Goal: Task Accomplishment & Management: Complete application form

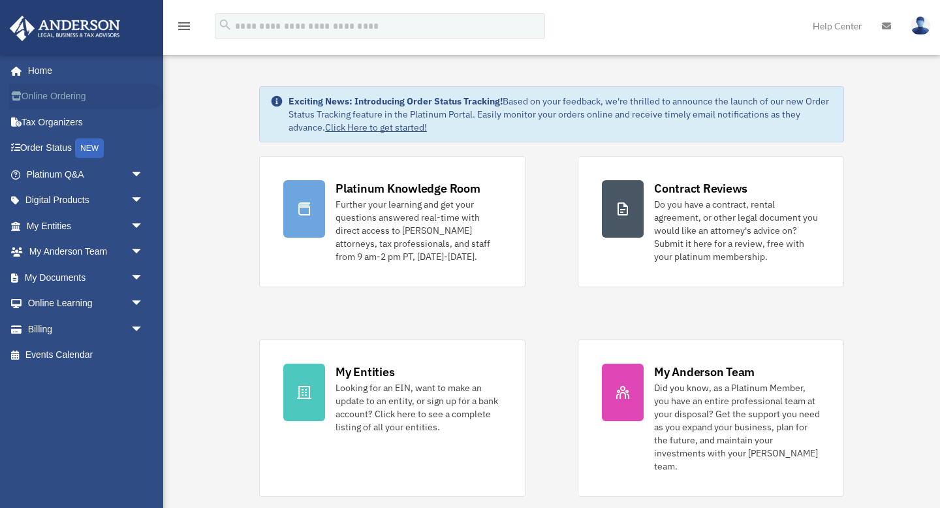
click at [50, 97] on link "Online Ordering" at bounding box center [86, 97] width 154 height 26
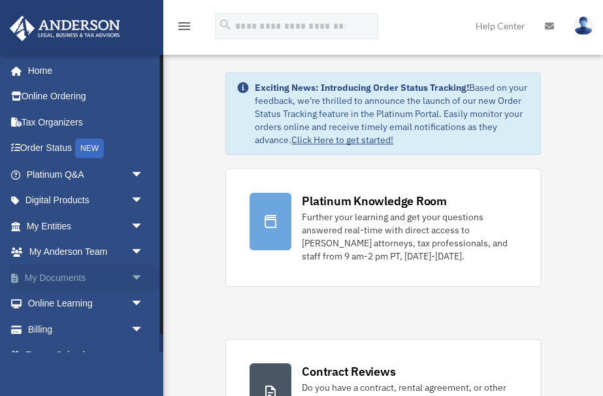
click at [139, 278] on span "arrow_drop_down" at bounding box center [144, 277] width 26 height 27
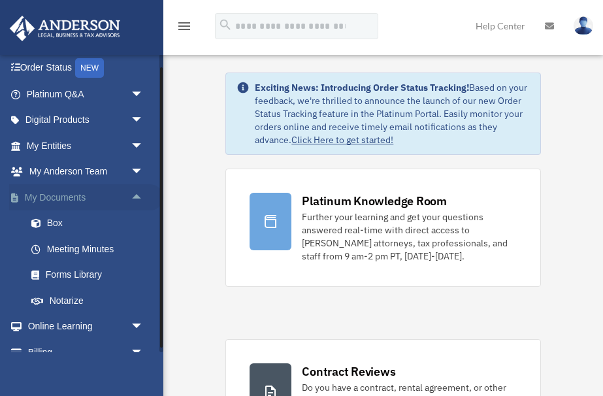
scroll to position [91, 0]
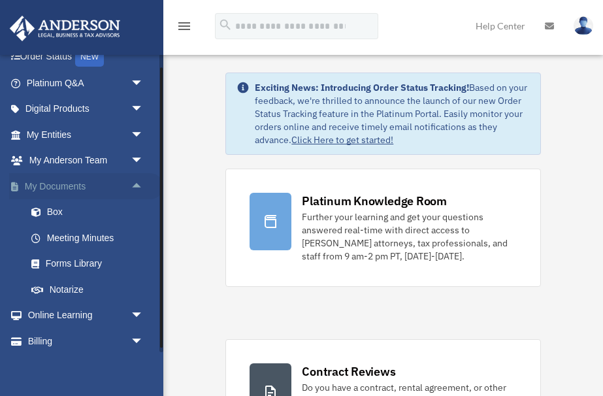
click at [140, 181] on span "arrow_drop_up" at bounding box center [144, 186] width 26 height 27
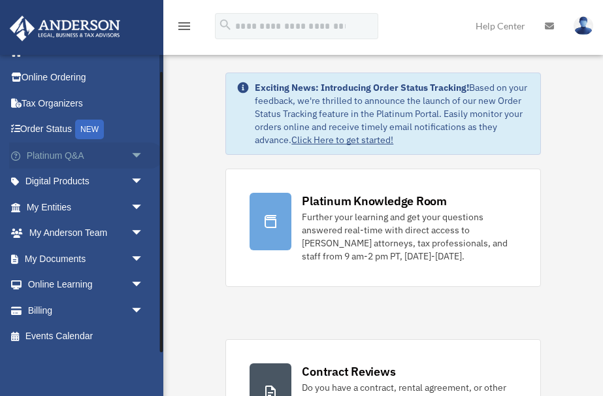
click at [136, 151] on span "arrow_drop_down" at bounding box center [144, 155] width 26 height 27
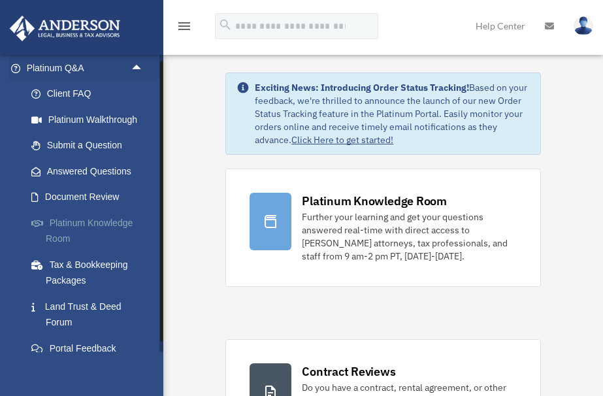
scroll to position [114, 0]
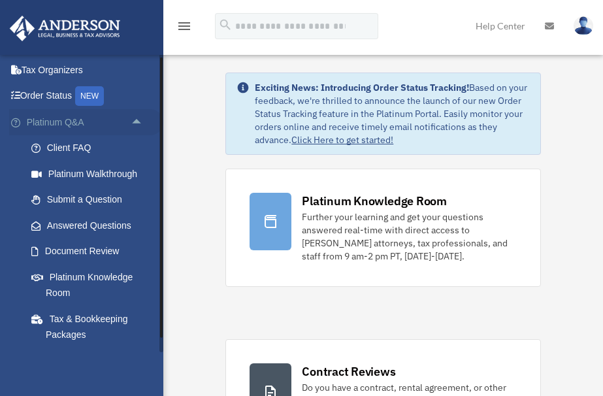
click at [131, 122] on span "arrow_drop_up" at bounding box center [144, 122] width 26 height 27
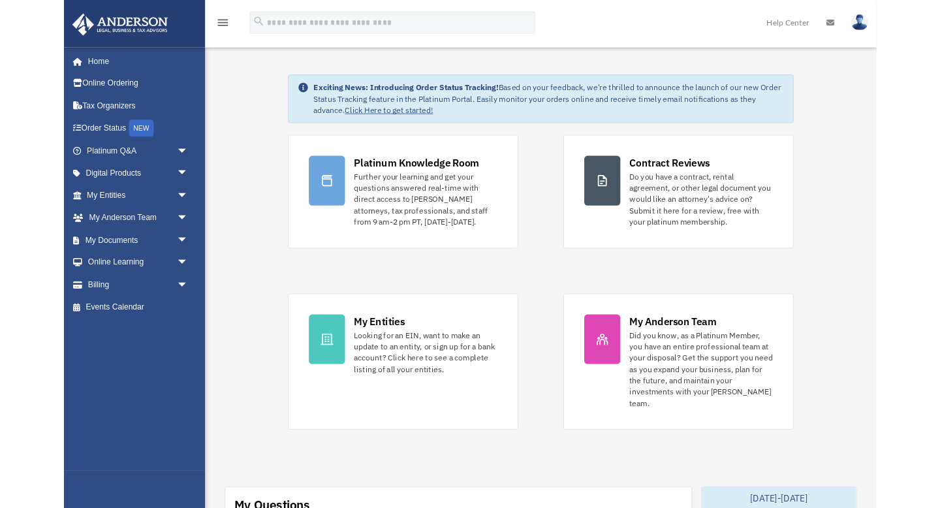
scroll to position [0, 0]
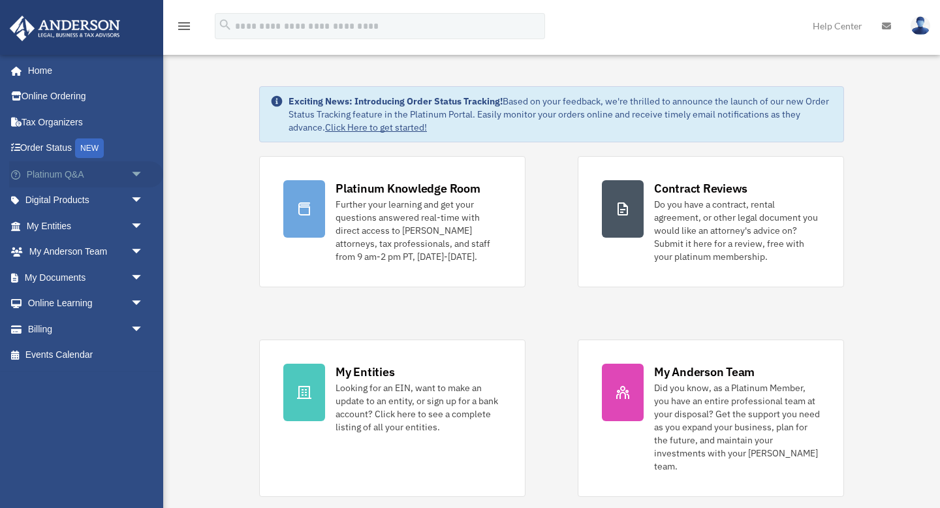
click at [145, 174] on span "arrow_drop_down" at bounding box center [144, 174] width 26 height 27
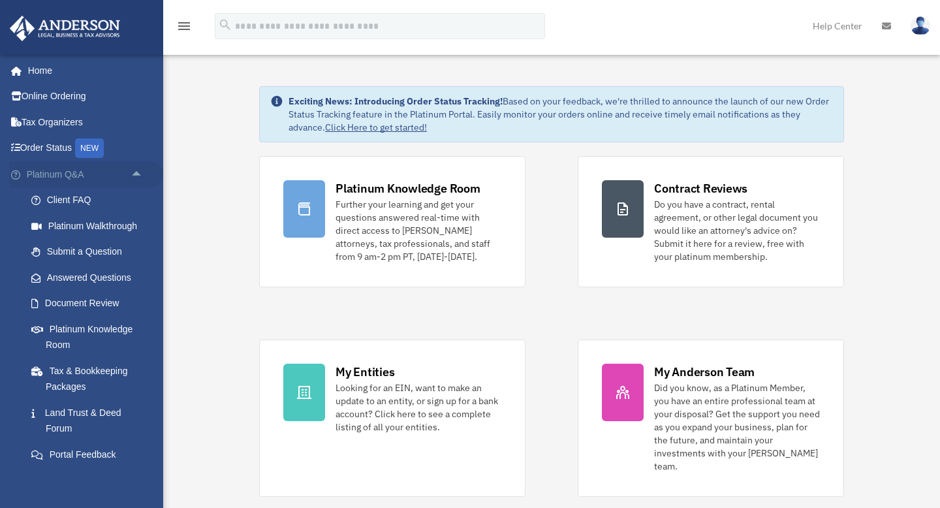
click at [144, 173] on span "arrow_drop_up" at bounding box center [144, 174] width 26 height 27
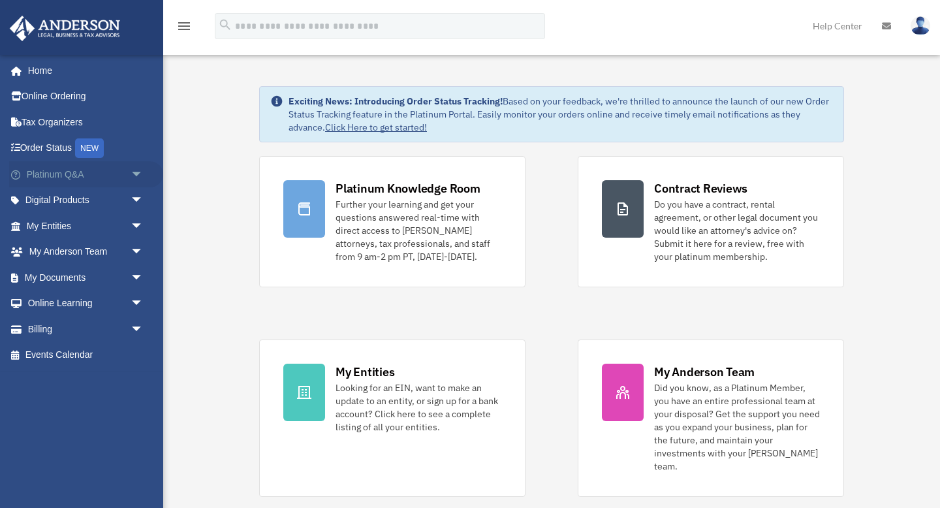
click at [144, 173] on span "arrow_drop_down" at bounding box center [144, 174] width 26 height 27
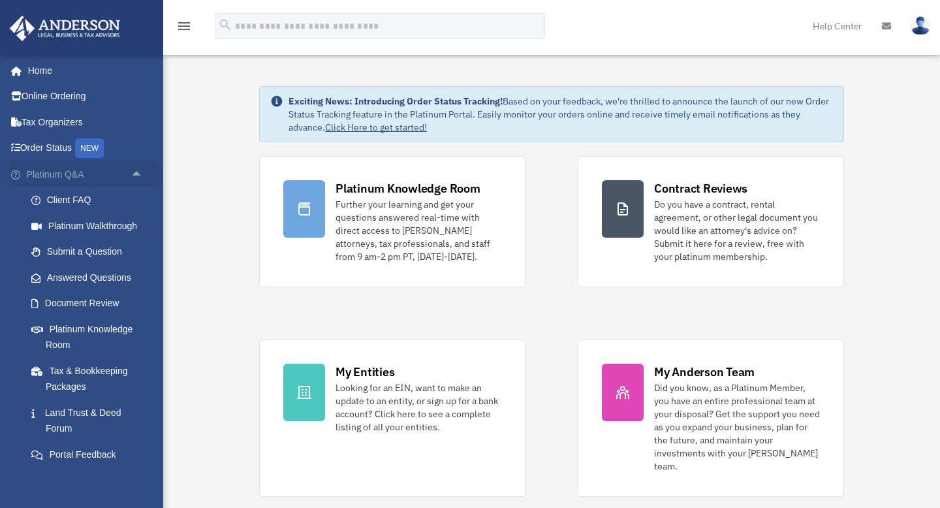
click at [143, 174] on span "arrow_drop_up" at bounding box center [144, 174] width 26 height 27
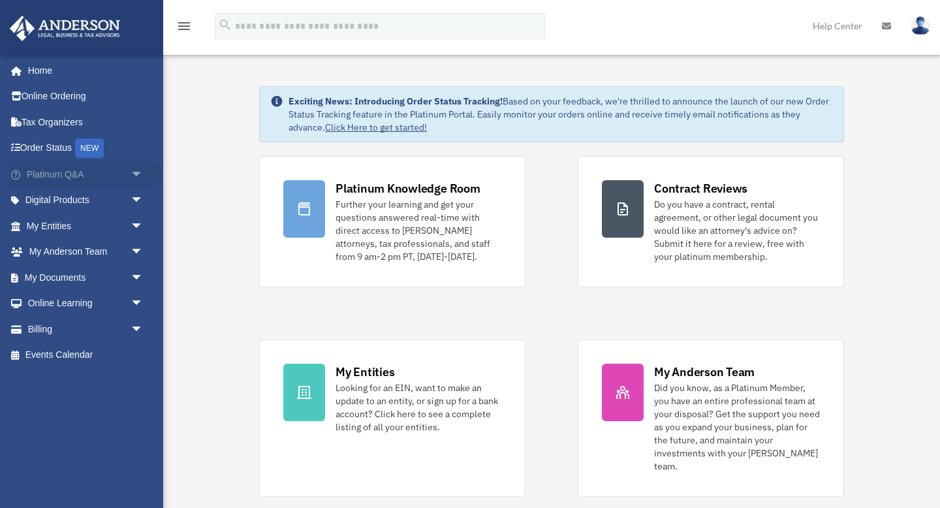
click at [143, 174] on span "arrow_drop_down" at bounding box center [144, 174] width 26 height 27
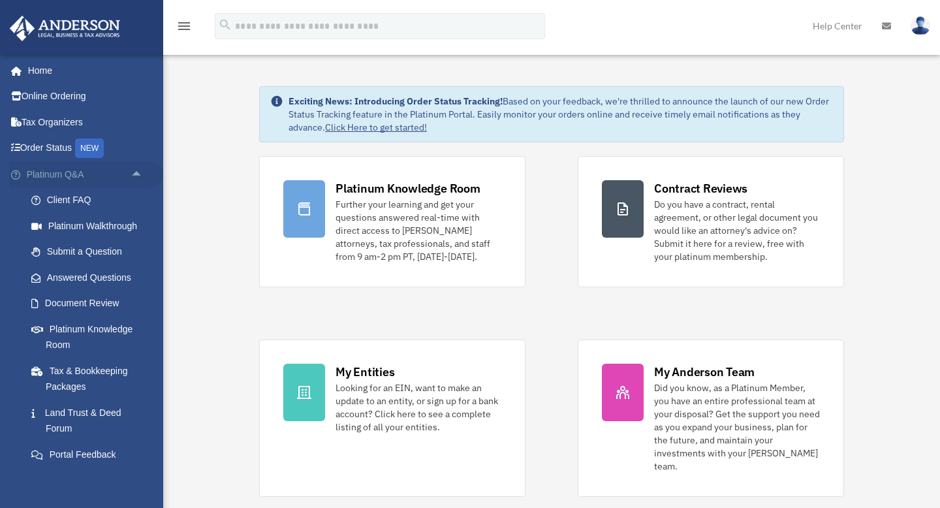
click at [143, 174] on span "arrow_drop_up" at bounding box center [144, 174] width 26 height 27
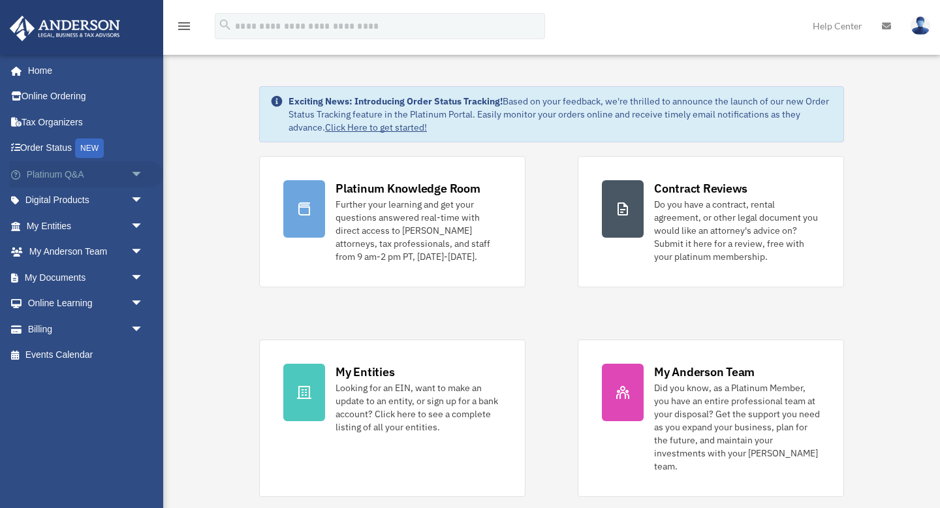
click at [143, 174] on span "arrow_drop_down" at bounding box center [144, 174] width 26 height 27
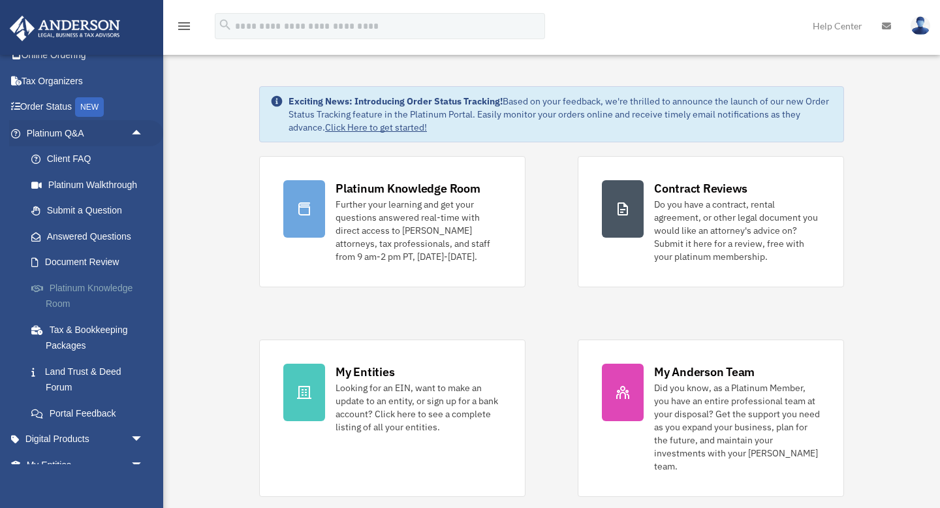
scroll to position [48, 0]
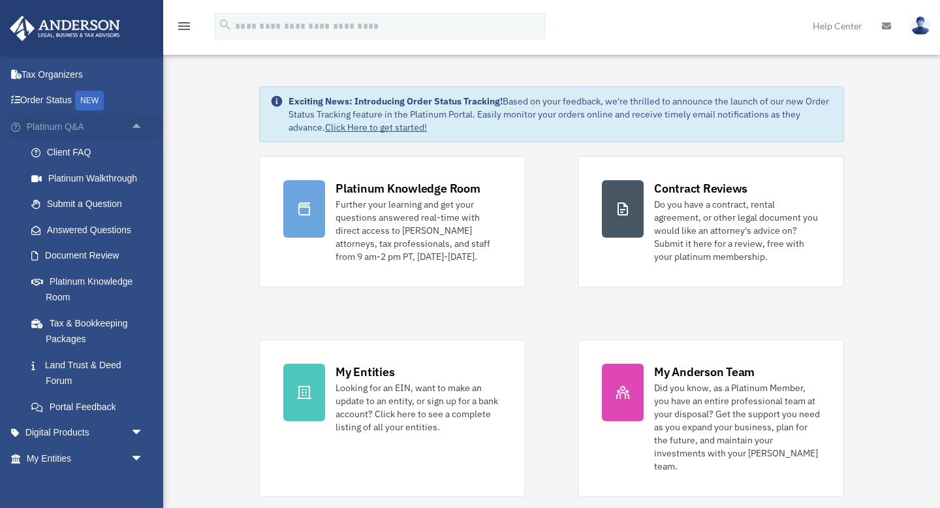
click at [146, 123] on span "arrow_drop_up" at bounding box center [144, 127] width 26 height 27
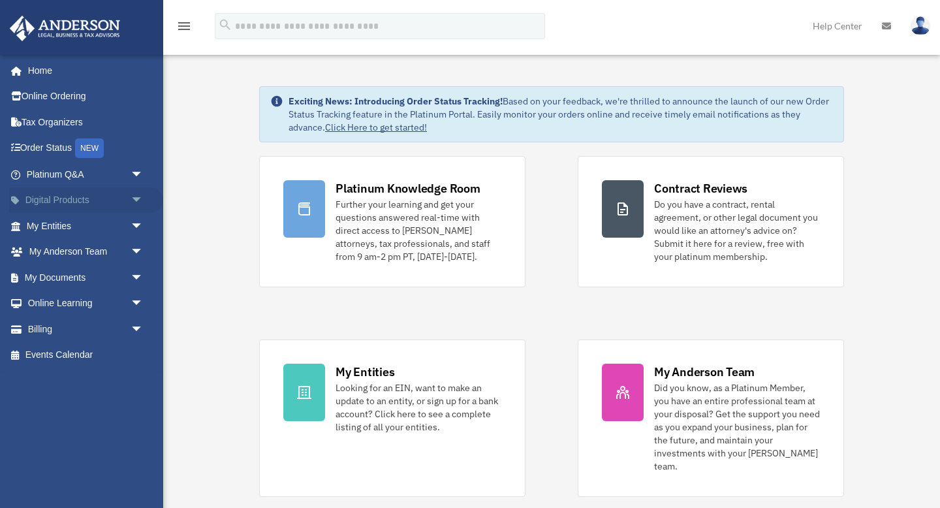
click at [133, 204] on span "arrow_drop_down" at bounding box center [144, 200] width 26 height 27
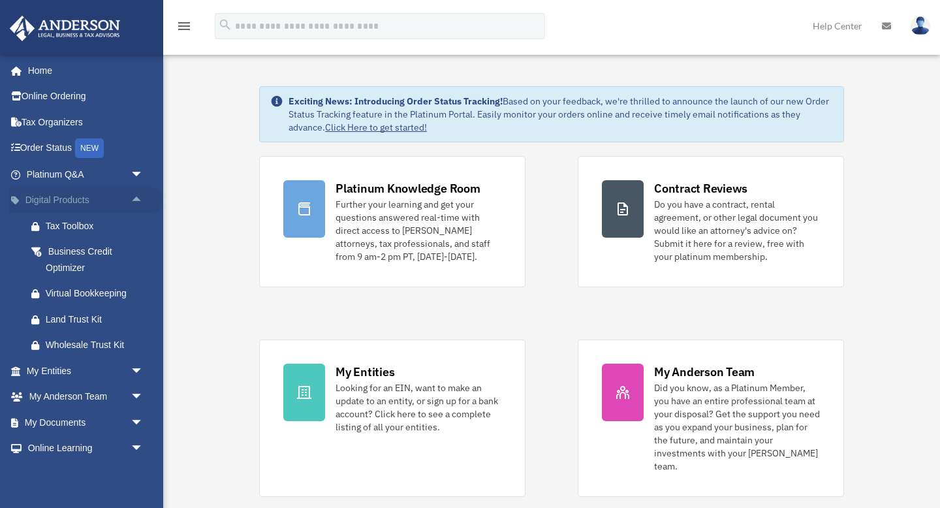
click at [137, 202] on span "arrow_drop_up" at bounding box center [144, 200] width 26 height 27
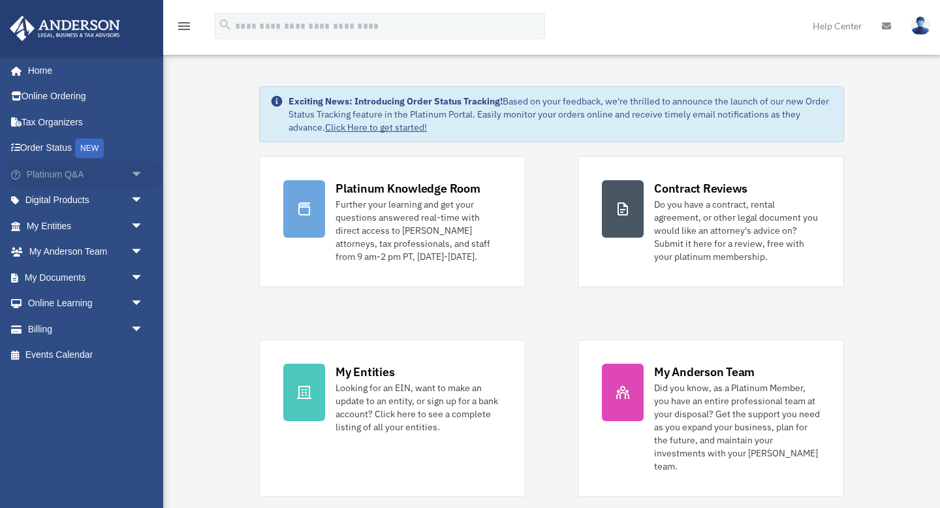
click at [144, 171] on span "arrow_drop_down" at bounding box center [144, 174] width 26 height 27
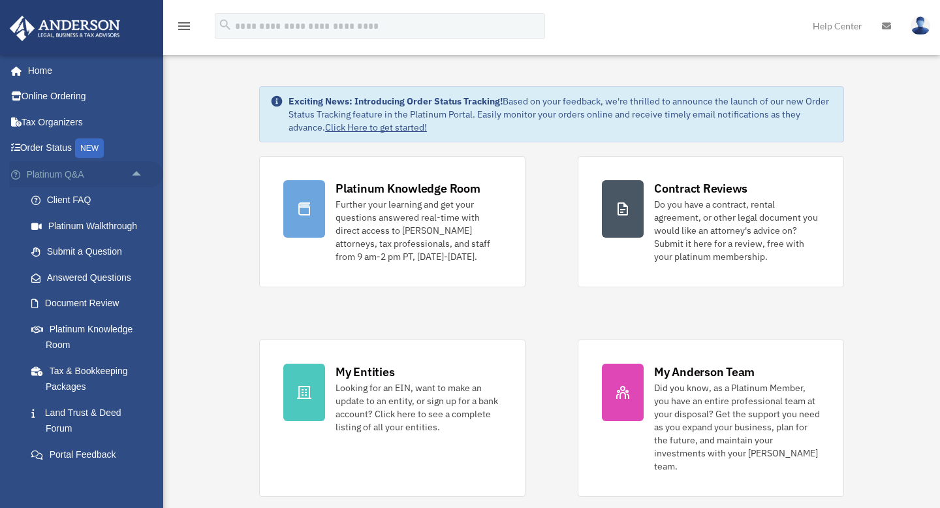
click at [144, 171] on span "arrow_drop_up" at bounding box center [144, 174] width 26 height 27
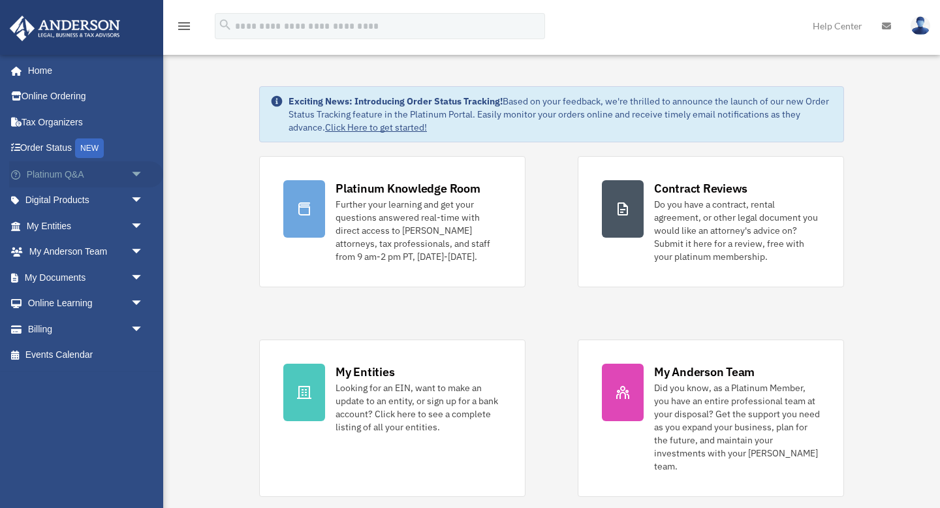
click at [142, 170] on span "arrow_drop_down" at bounding box center [144, 174] width 26 height 27
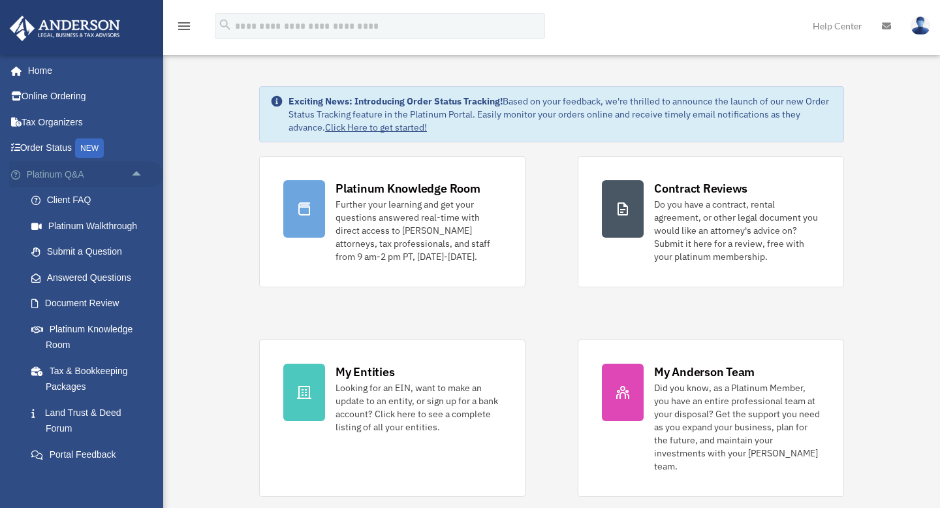
click at [142, 170] on span "arrow_drop_up" at bounding box center [144, 174] width 26 height 27
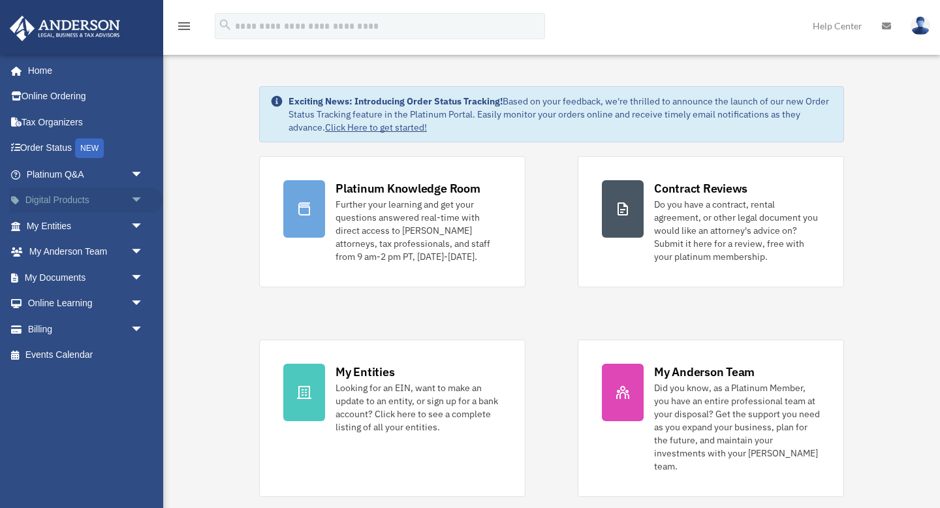
click at [134, 195] on span "arrow_drop_down" at bounding box center [144, 200] width 26 height 27
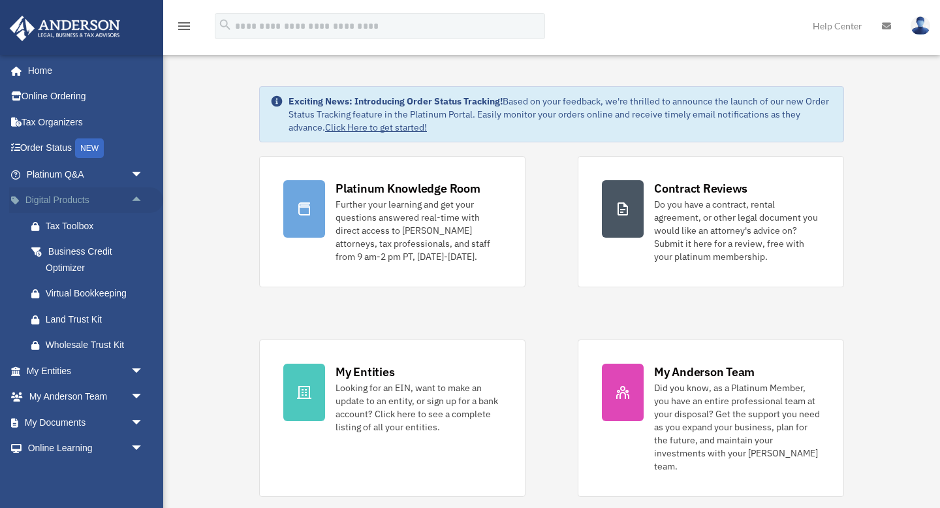
click at [134, 195] on span "arrow_drop_up" at bounding box center [144, 200] width 26 height 27
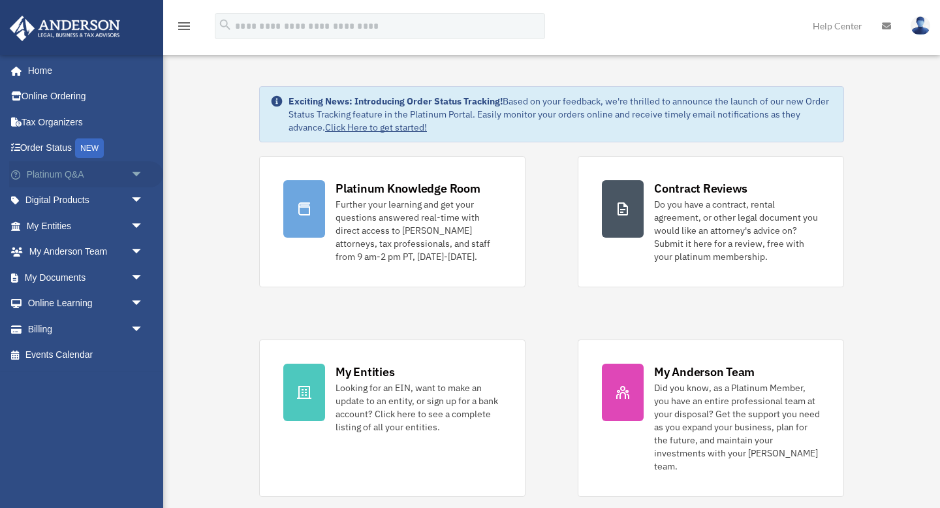
click at [139, 174] on span "arrow_drop_down" at bounding box center [144, 174] width 26 height 27
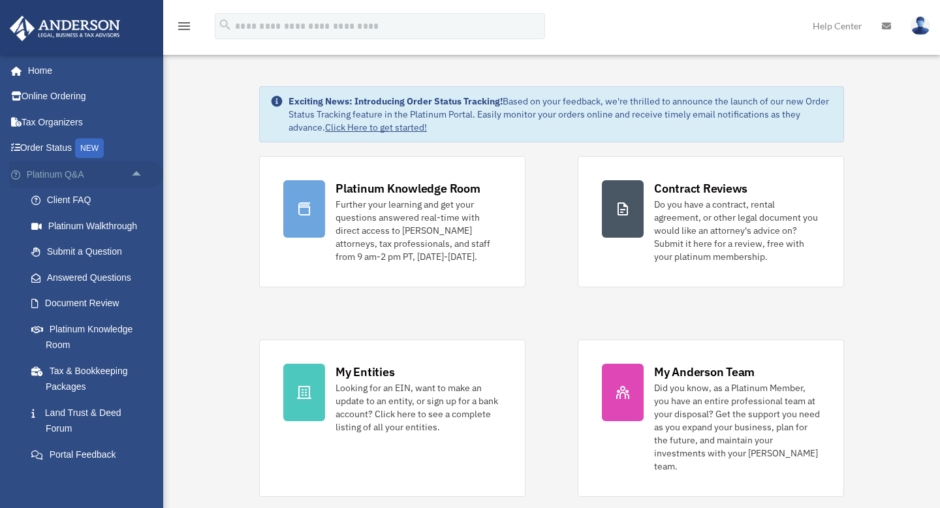
click at [139, 174] on span "arrow_drop_up" at bounding box center [144, 174] width 26 height 27
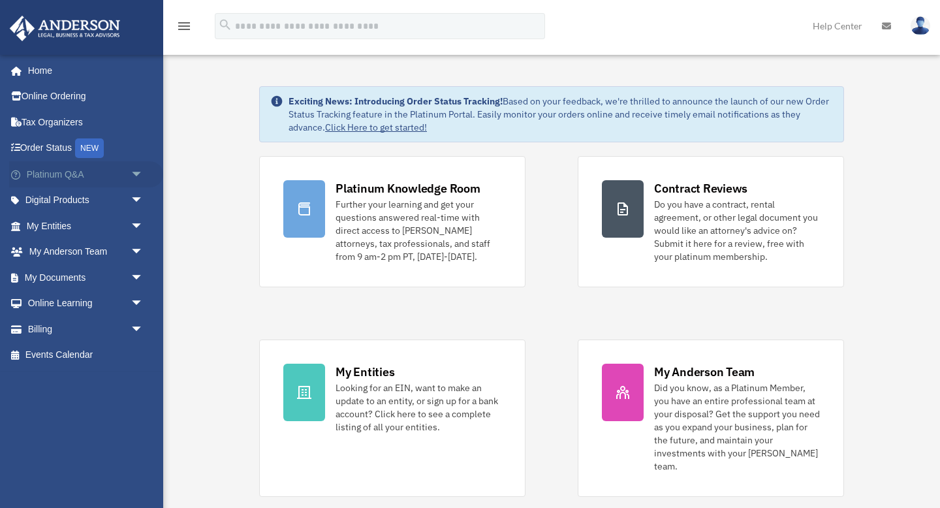
click at [142, 176] on span "arrow_drop_down" at bounding box center [144, 174] width 26 height 27
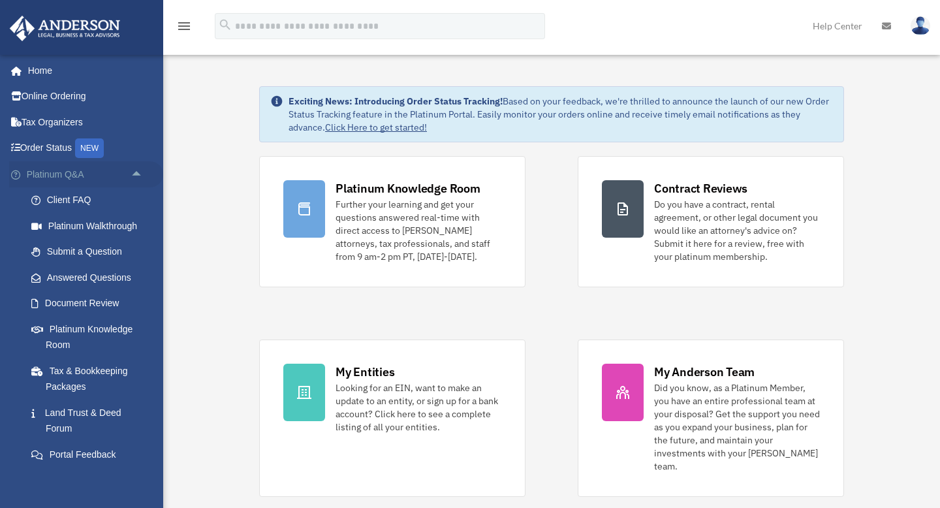
click at [151, 180] on span "arrow_drop_up" at bounding box center [144, 174] width 26 height 27
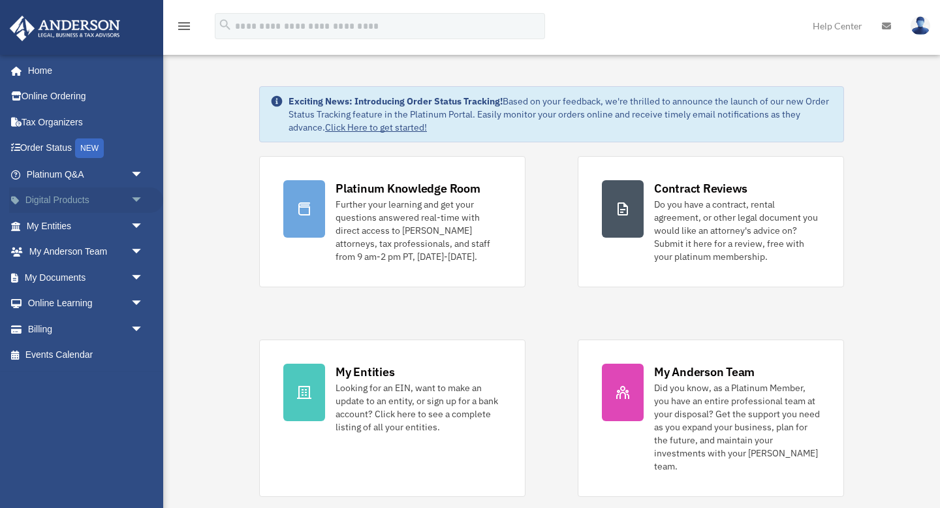
click at [140, 204] on span "arrow_drop_down" at bounding box center [144, 200] width 26 height 27
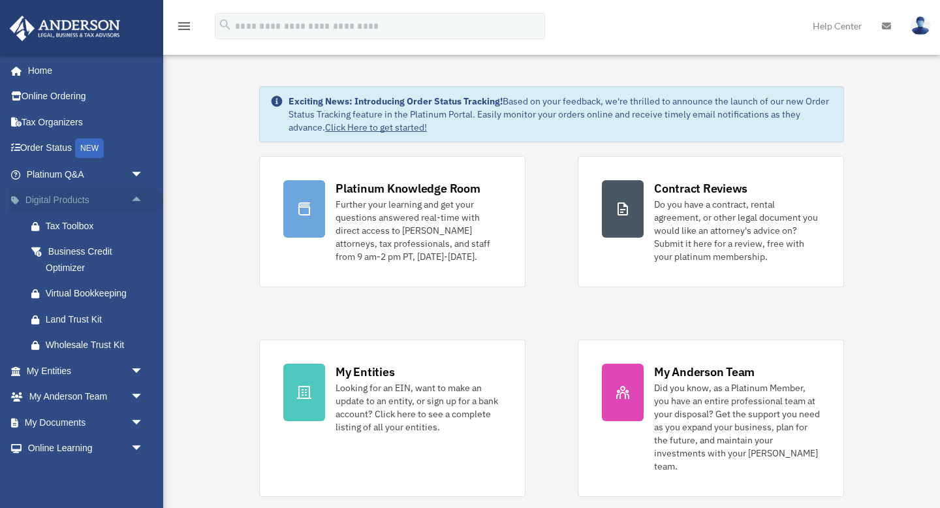
click at [140, 204] on span "arrow_drop_up" at bounding box center [144, 200] width 26 height 27
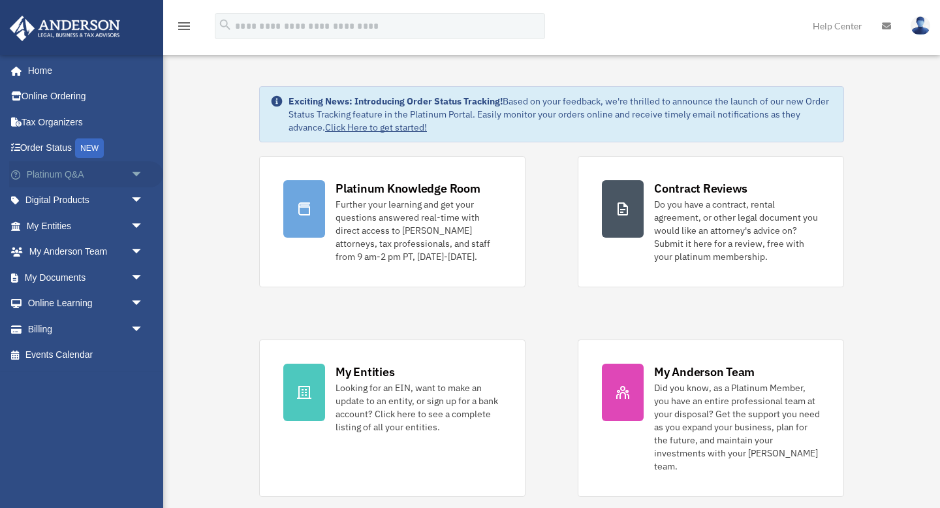
click at [139, 170] on span "arrow_drop_down" at bounding box center [144, 174] width 26 height 27
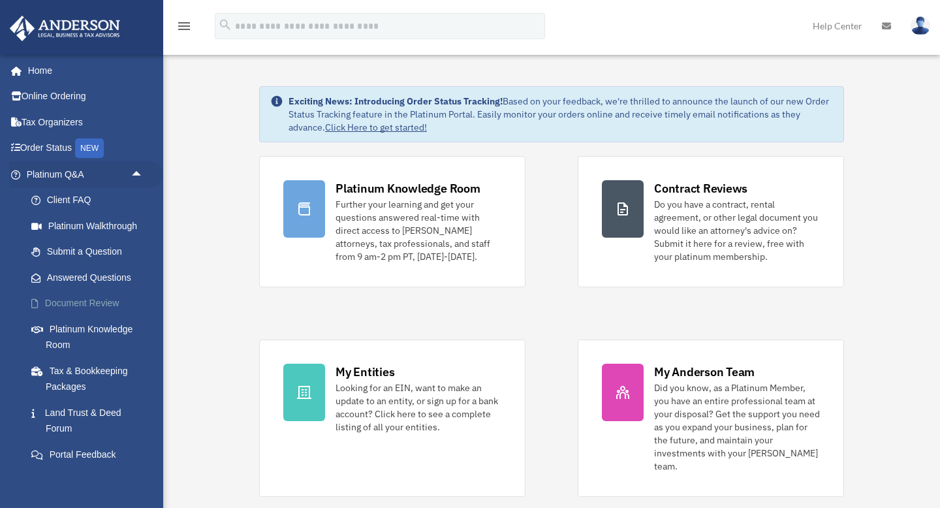
click at [85, 301] on link "Document Review" at bounding box center [90, 304] width 145 height 26
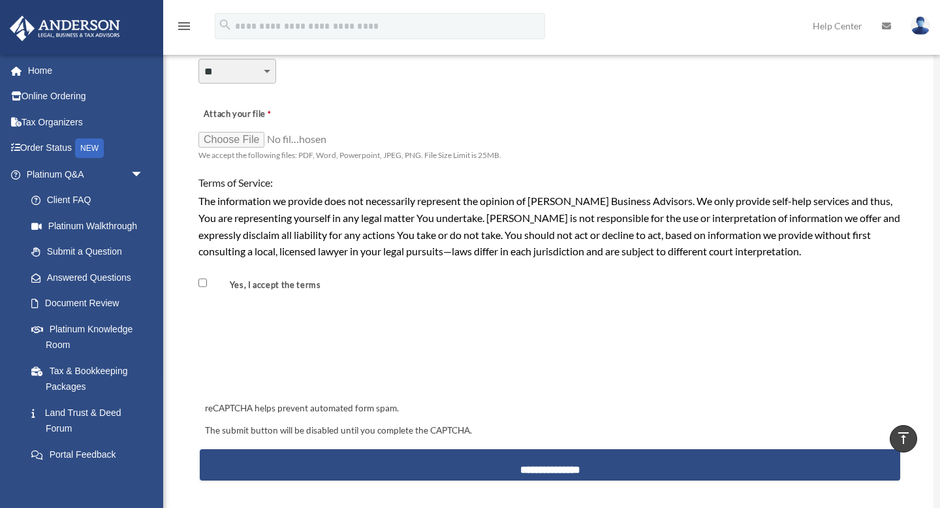
scroll to position [1004, 0]
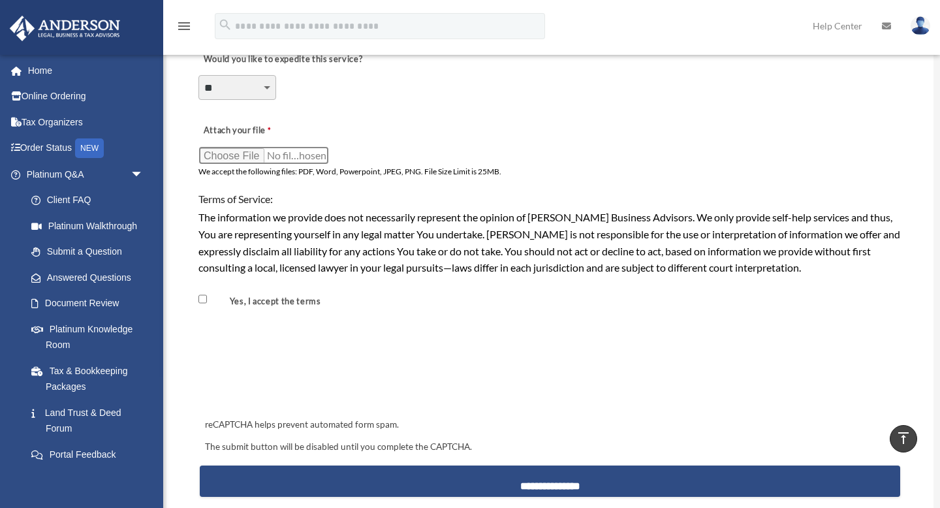
click at [232, 157] on input "Attach your file" at bounding box center [264, 155] width 131 height 18
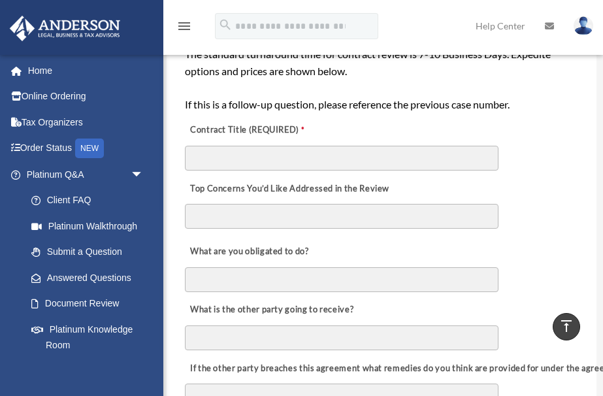
scroll to position [0, 0]
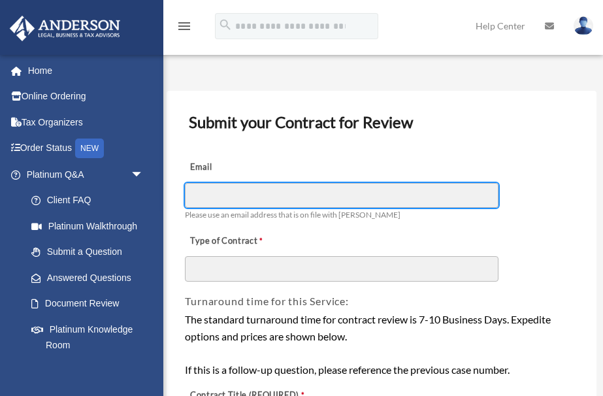
click at [253, 200] on input "Email" at bounding box center [341, 195] width 313 height 25
type input "**********"
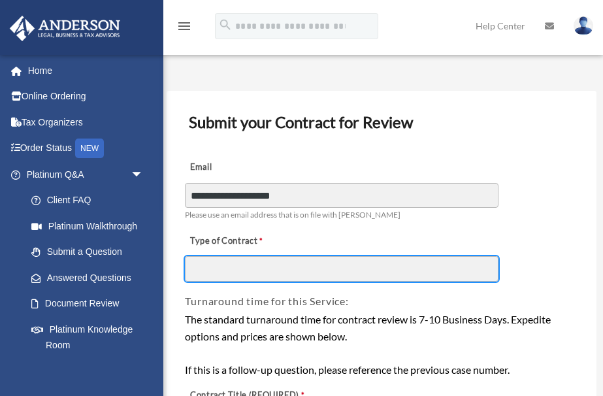
click at [242, 268] on input "Type of Contract" at bounding box center [341, 268] width 313 height 25
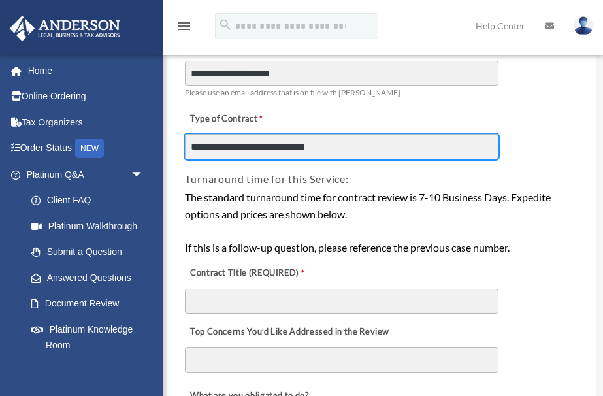
scroll to position [191, 0]
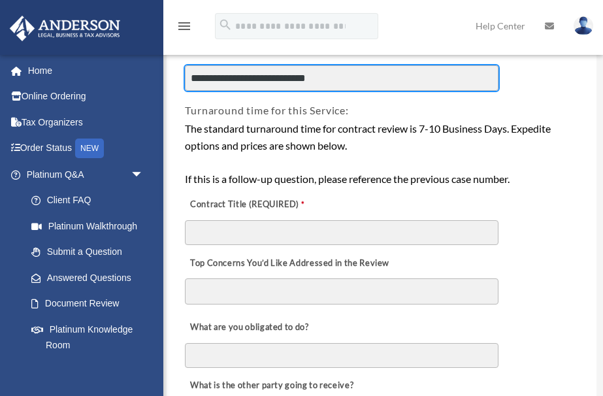
type input "**********"
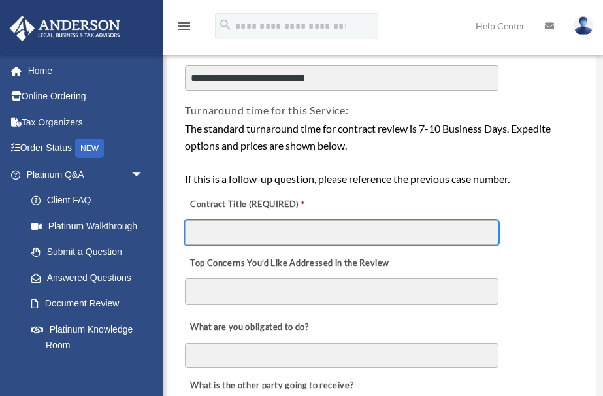
click at [300, 238] on input "Contract Title (REQUIRED)" at bounding box center [341, 232] width 313 height 25
type input "**********"
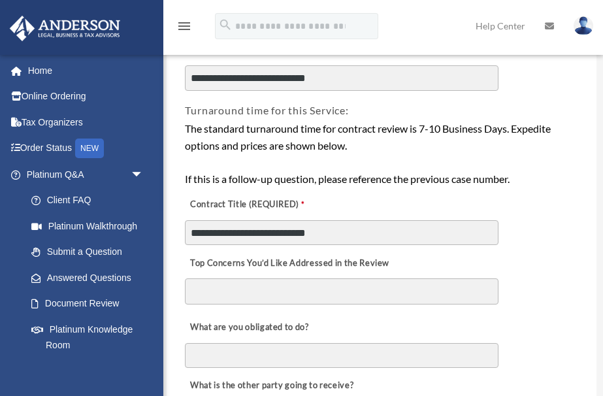
click at [383, 298] on textarea "Top Concerns You’d Like Addressed in the Review" at bounding box center [341, 291] width 313 height 26
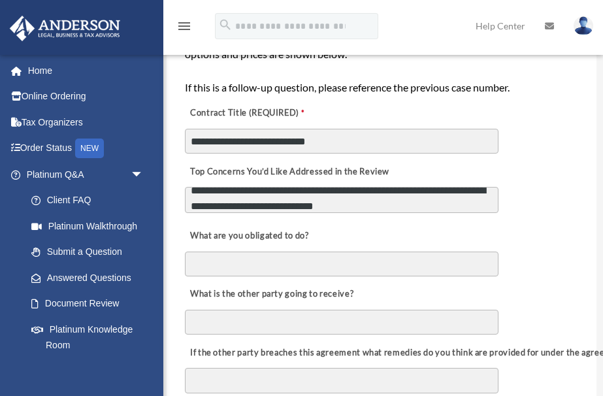
scroll to position [284, 0]
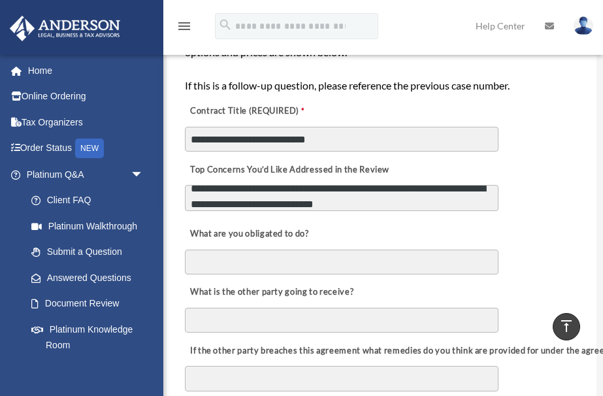
type textarea "**********"
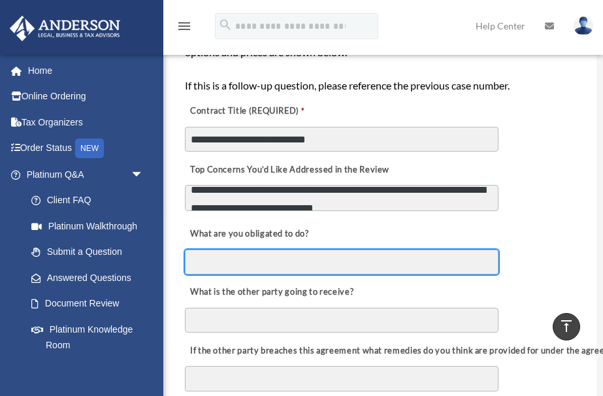
click at [334, 269] on input "What are you obligated to do?" at bounding box center [341, 261] width 313 height 25
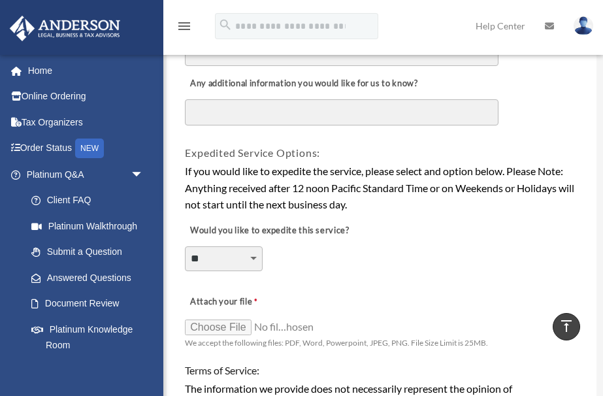
scroll to position [877, 0]
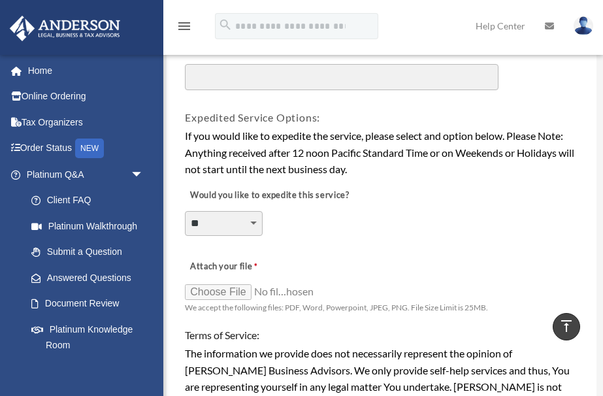
click at [238, 220] on select "**********" at bounding box center [224, 223] width 78 height 25
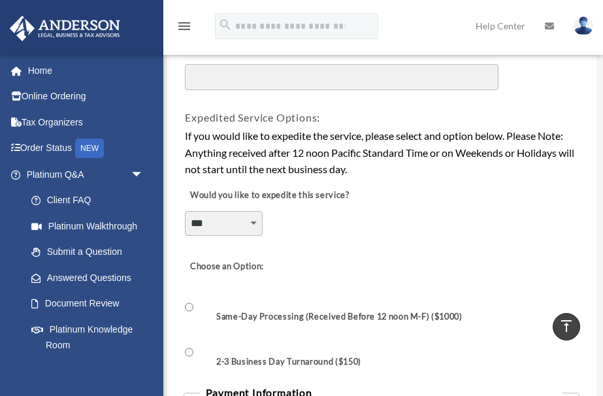
click at [247, 219] on select "**********" at bounding box center [224, 223] width 78 height 25
select select "********"
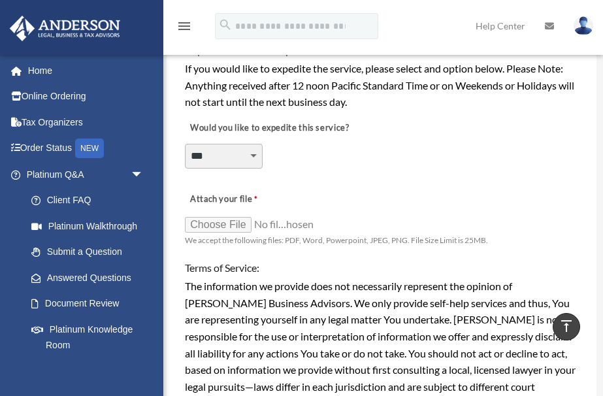
scroll to position [954, 0]
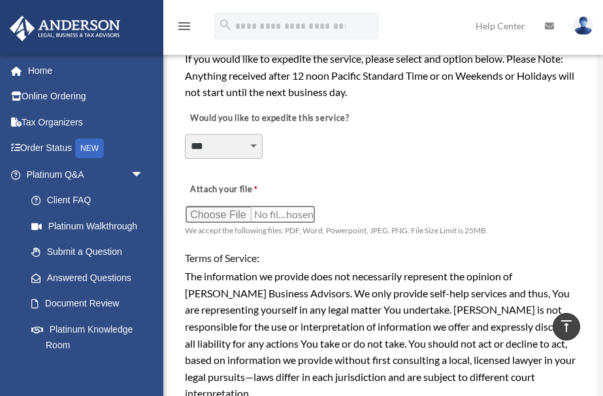
click at [227, 214] on input "Attach your file" at bounding box center [250, 214] width 131 height 18
type input "**********"
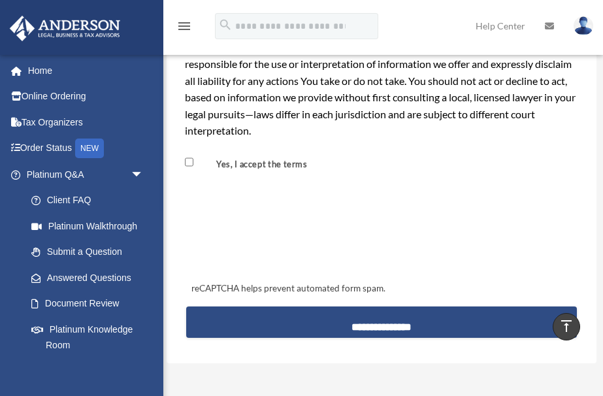
scroll to position [1235, 0]
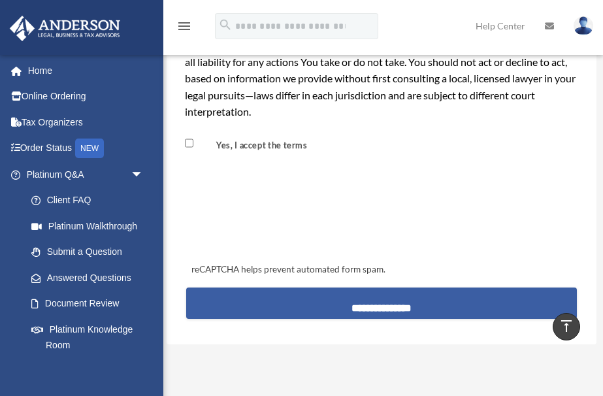
click at [398, 307] on input "**********" at bounding box center [381, 302] width 390 height 31
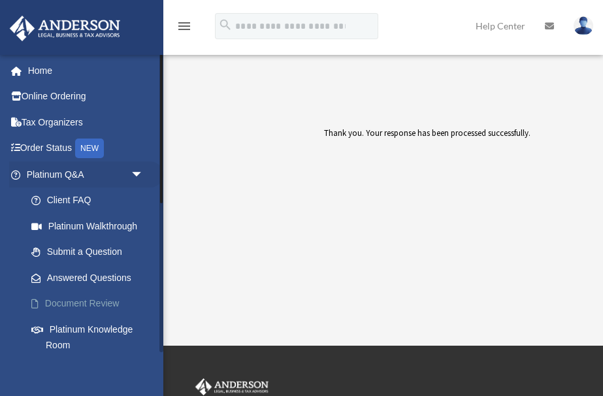
click at [99, 302] on link "Document Review" at bounding box center [90, 304] width 145 height 26
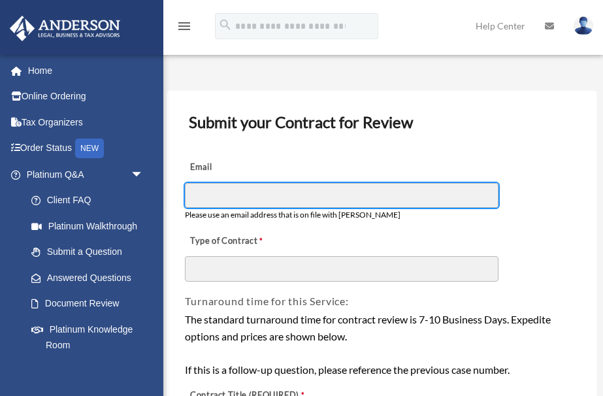
click at [276, 193] on input "Email" at bounding box center [341, 195] width 313 height 25
type input "**********"
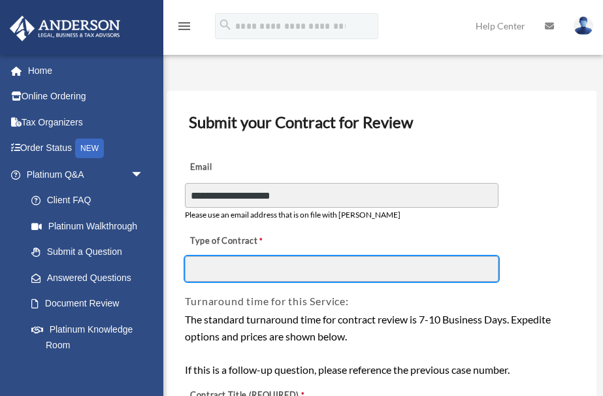
click at [244, 274] on input "Type of Contract" at bounding box center [341, 268] width 313 height 25
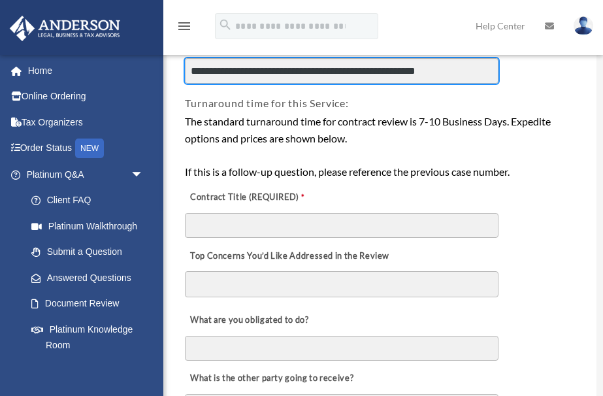
scroll to position [244, 0]
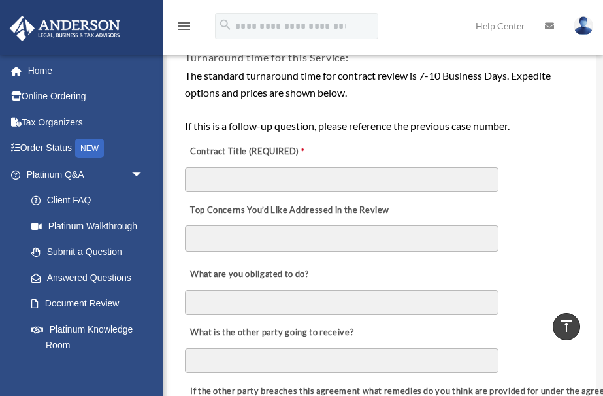
type input "**********"
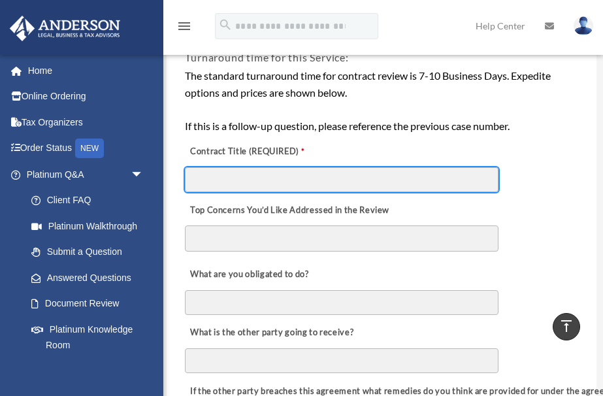
click at [305, 180] on input "Contract Title (REQUIRED)" at bounding box center [341, 179] width 313 height 25
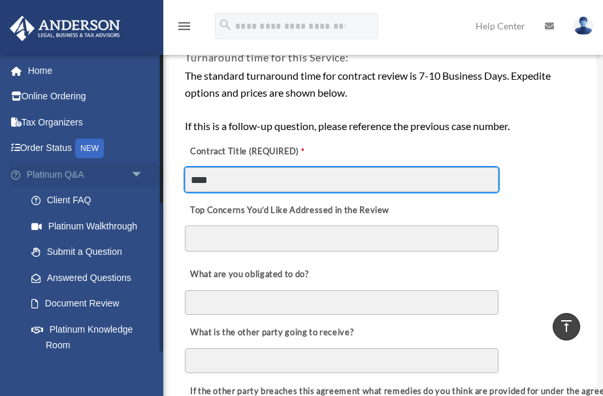
drag, startPoint x: 231, startPoint y: 180, endPoint x: 142, endPoint y: 176, distance: 89.5
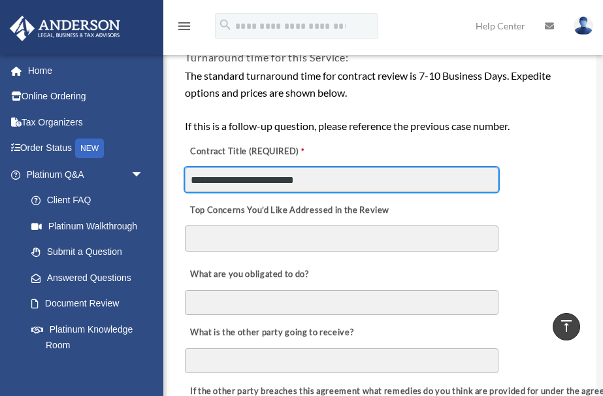
type input "**********"
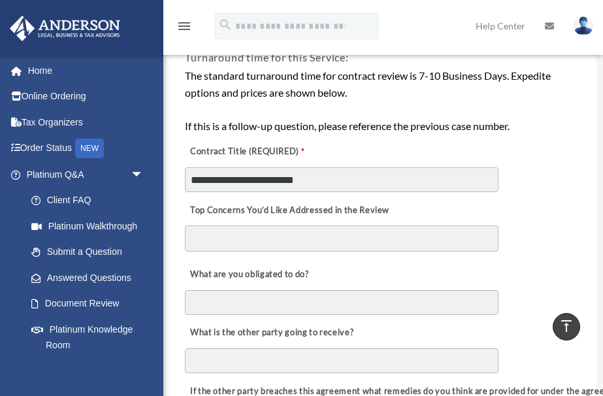
click at [215, 241] on textarea "Top Concerns You’d Like Addressed in the Review" at bounding box center [341, 238] width 313 height 26
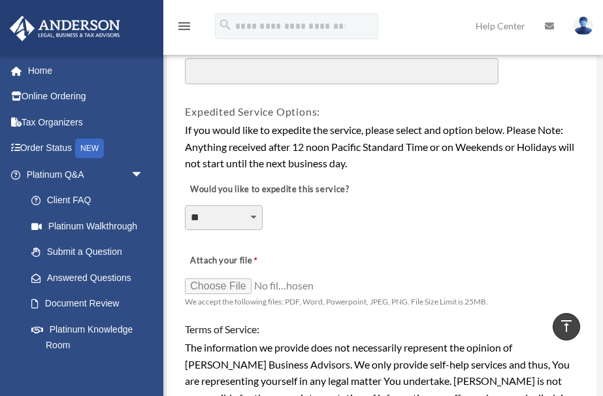
scroll to position [887, 0]
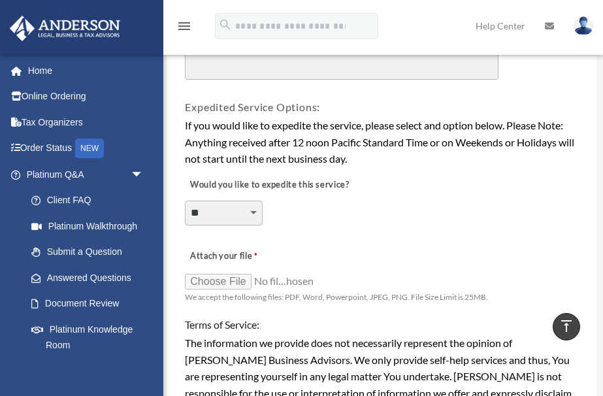
type textarea "**********"
click at [229, 282] on input "Attach your file" at bounding box center [250, 281] width 131 height 18
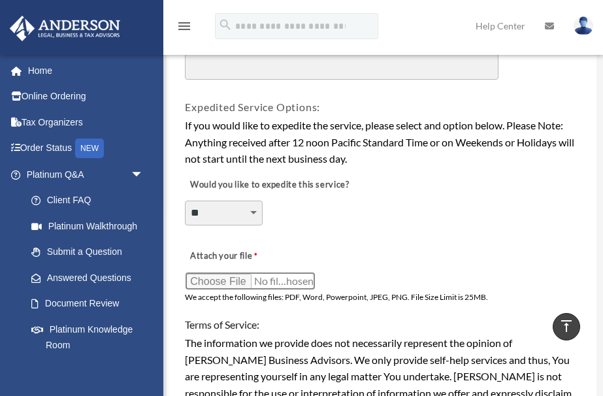
scroll to position [11, 0]
type input "**********"
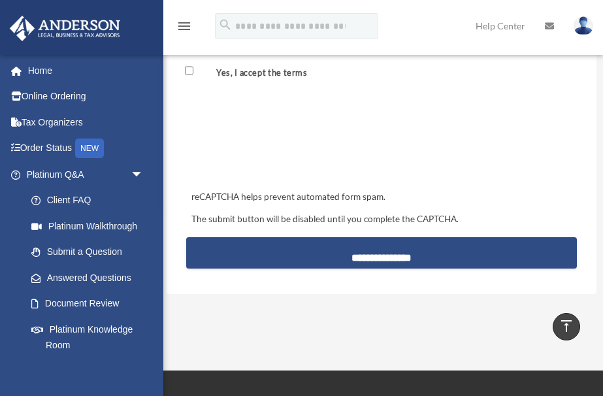
scroll to position [1317, 0]
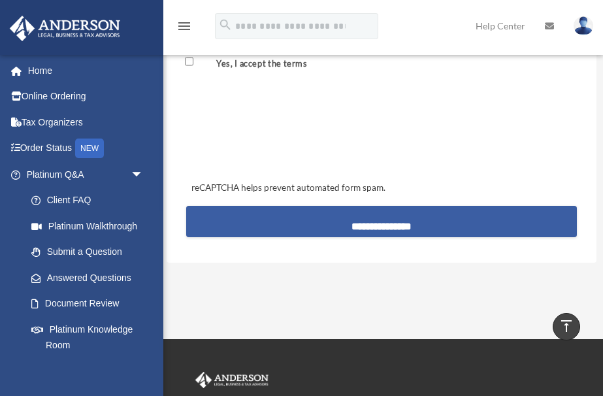
click at [396, 223] on input "**********" at bounding box center [381, 221] width 390 height 31
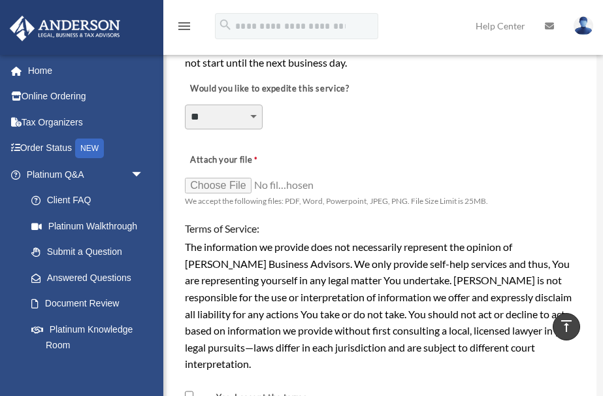
scroll to position [996, 0]
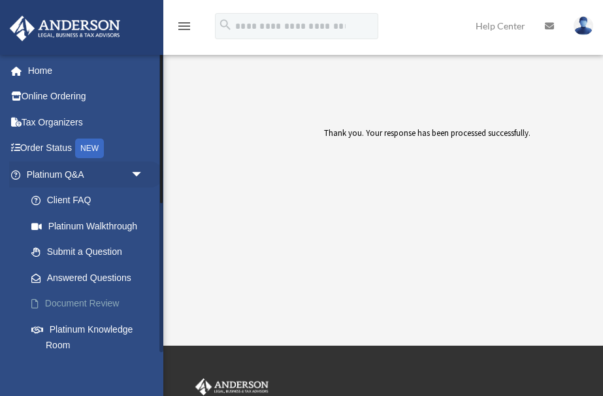
click at [82, 301] on link "Document Review" at bounding box center [90, 304] width 145 height 26
click at [87, 254] on link "Submit a Question" at bounding box center [90, 252] width 145 height 26
click at [110, 217] on link "Platinum Walkthrough" at bounding box center [90, 226] width 145 height 26
click at [70, 274] on link "Answered Questions" at bounding box center [90, 277] width 145 height 26
click at [42, 72] on link "Home" at bounding box center [86, 70] width 154 height 26
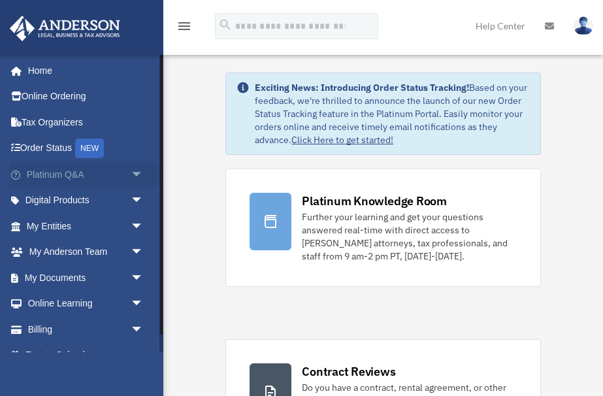
click at [137, 173] on span "arrow_drop_down" at bounding box center [144, 174] width 26 height 27
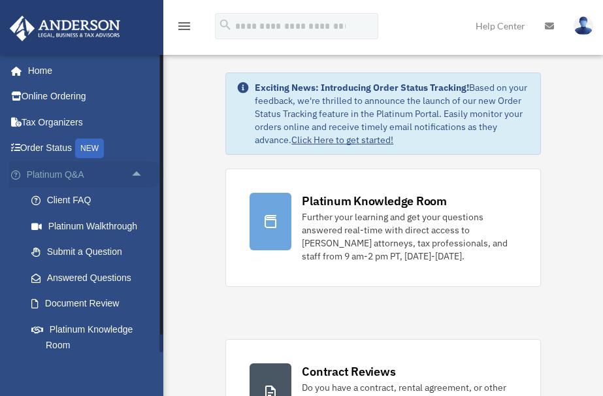
click at [137, 172] on span "arrow_drop_up" at bounding box center [144, 174] width 26 height 27
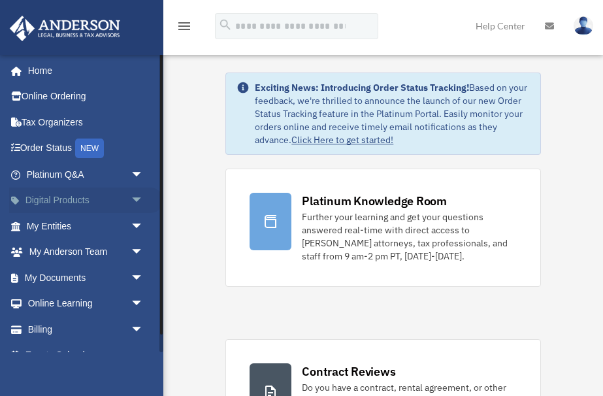
click at [136, 202] on span "arrow_drop_down" at bounding box center [144, 200] width 26 height 27
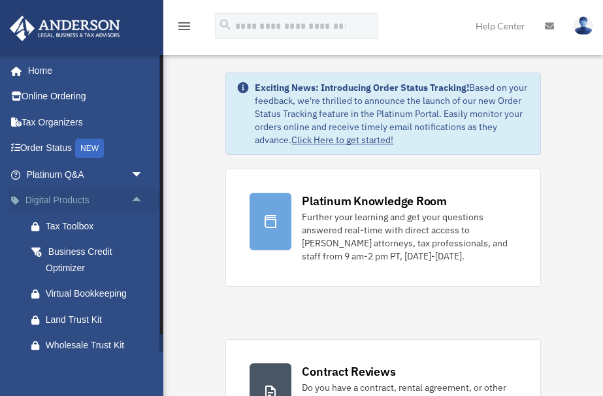
click at [136, 202] on span "arrow_drop_up" at bounding box center [144, 200] width 26 height 27
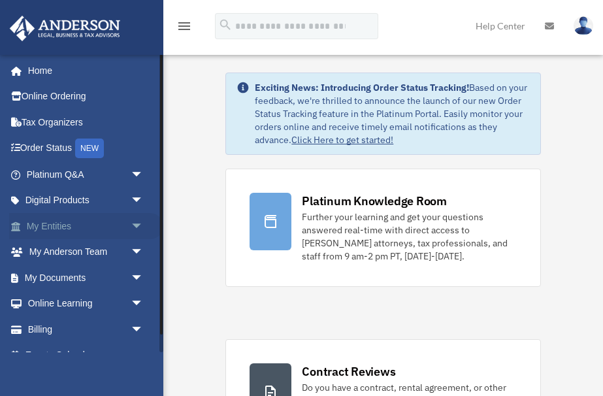
click at [138, 230] on span "arrow_drop_down" at bounding box center [144, 226] width 26 height 27
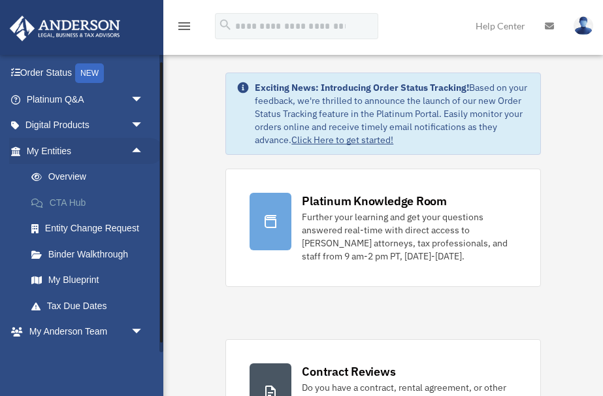
scroll to position [78, 0]
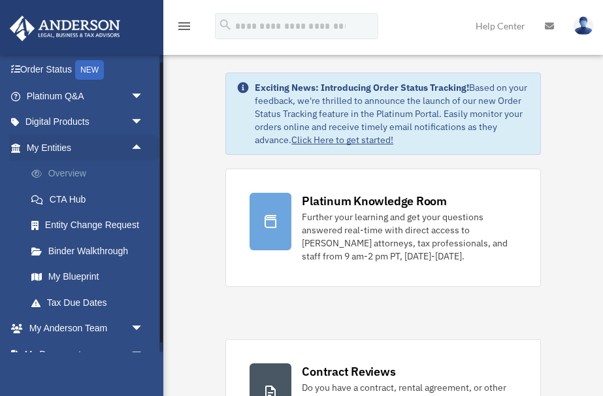
click at [48, 176] on link "Overview" at bounding box center [90, 174] width 145 height 26
